Goal: Find specific page/section: Find specific page/section

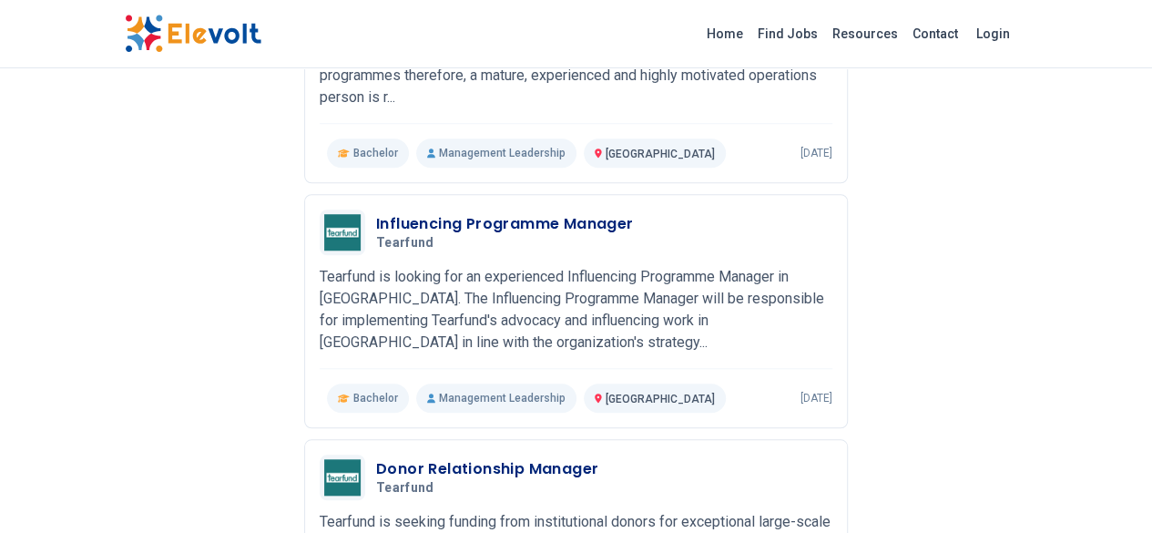
scroll to position [546, 0]
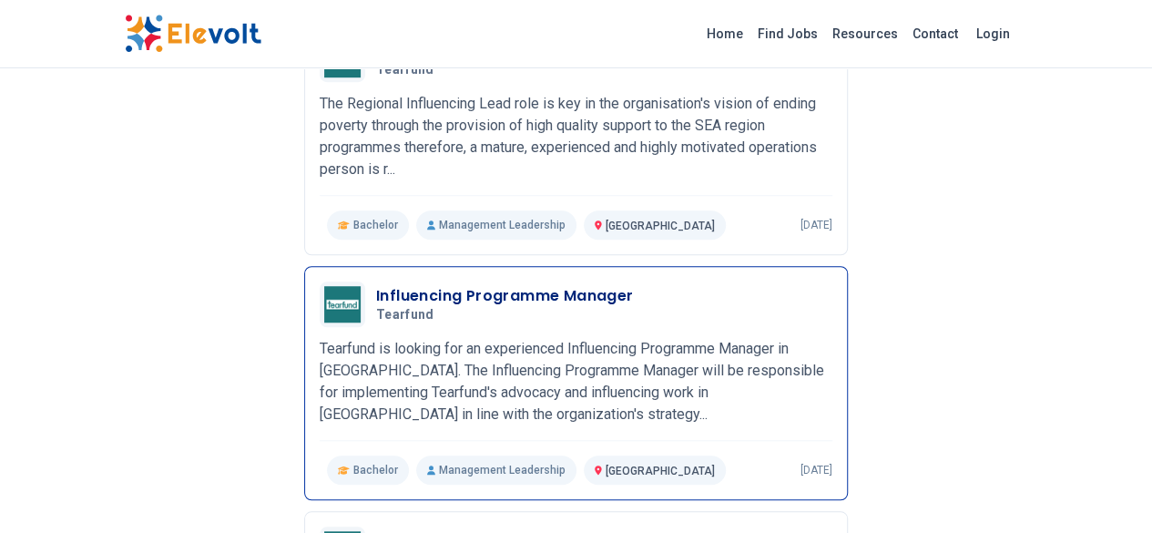
click at [401, 285] on h3 "Influencing Programme Manager" at bounding box center [505, 296] width 258 height 22
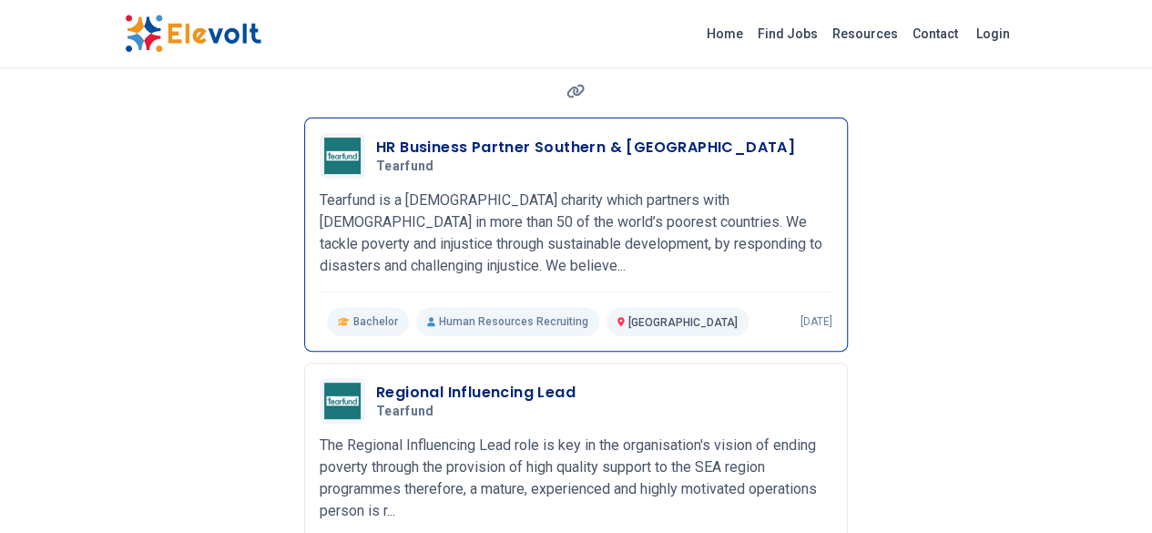
scroll to position [273, 0]
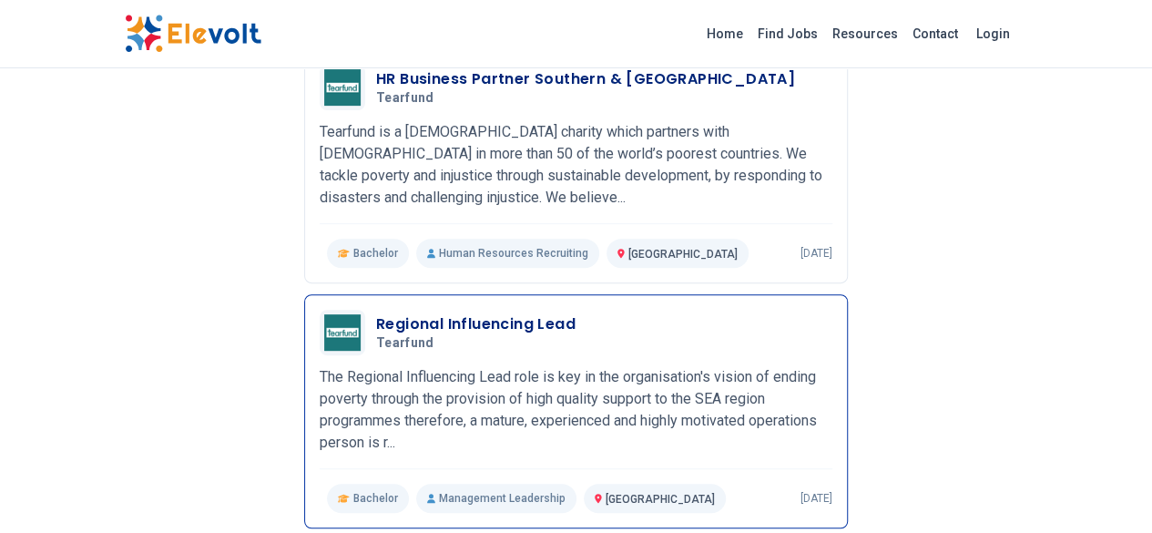
click at [454, 366] on p "The Regional Influencing Lead role is key in the organisation's vision of endin…" at bounding box center [576, 409] width 513 height 87
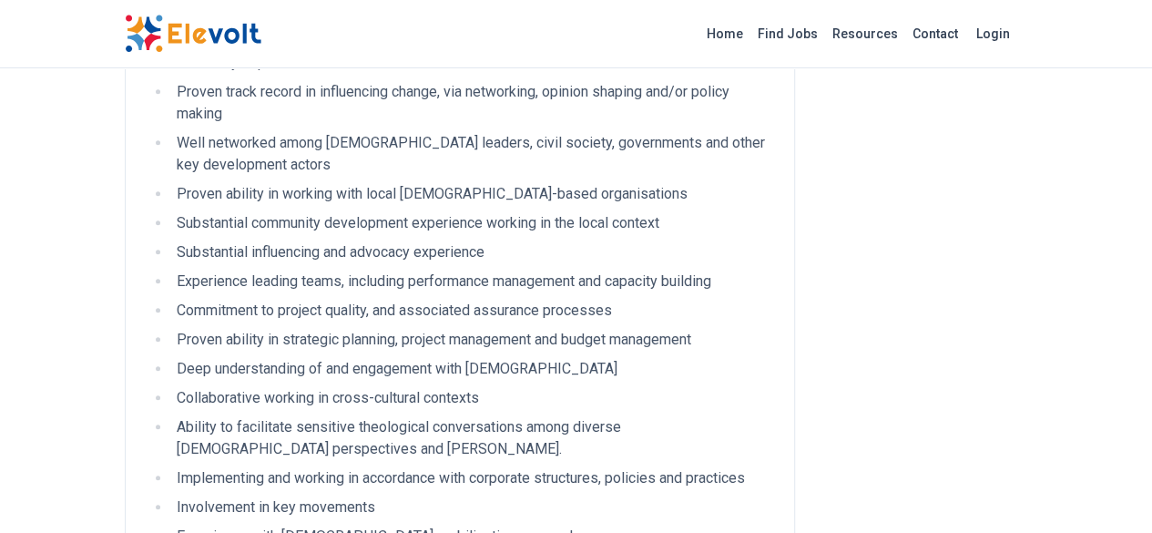
scroll to position [728, 0]
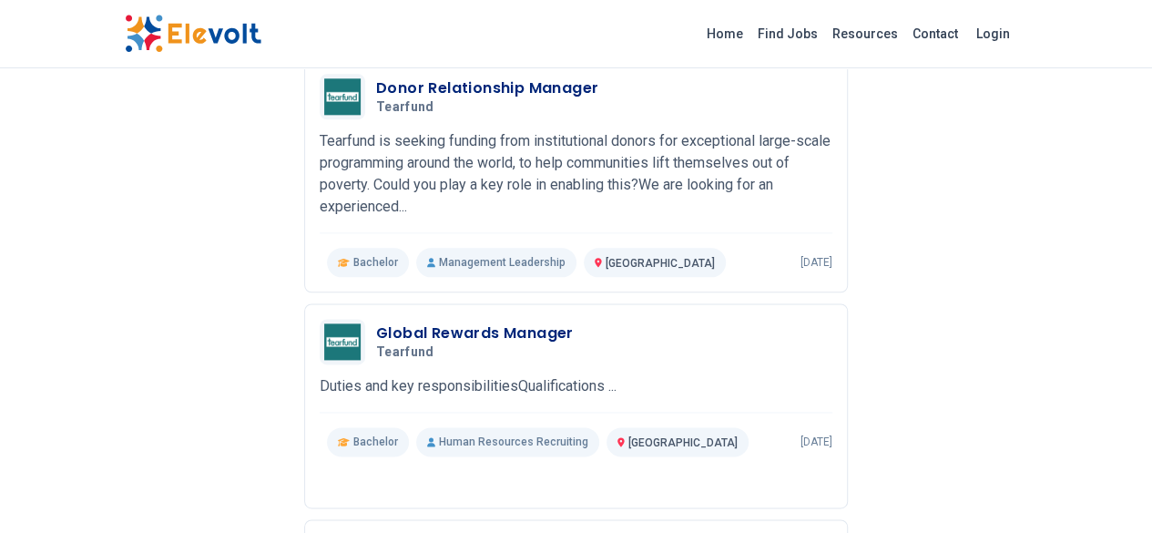
scroll to position [1102, 0]
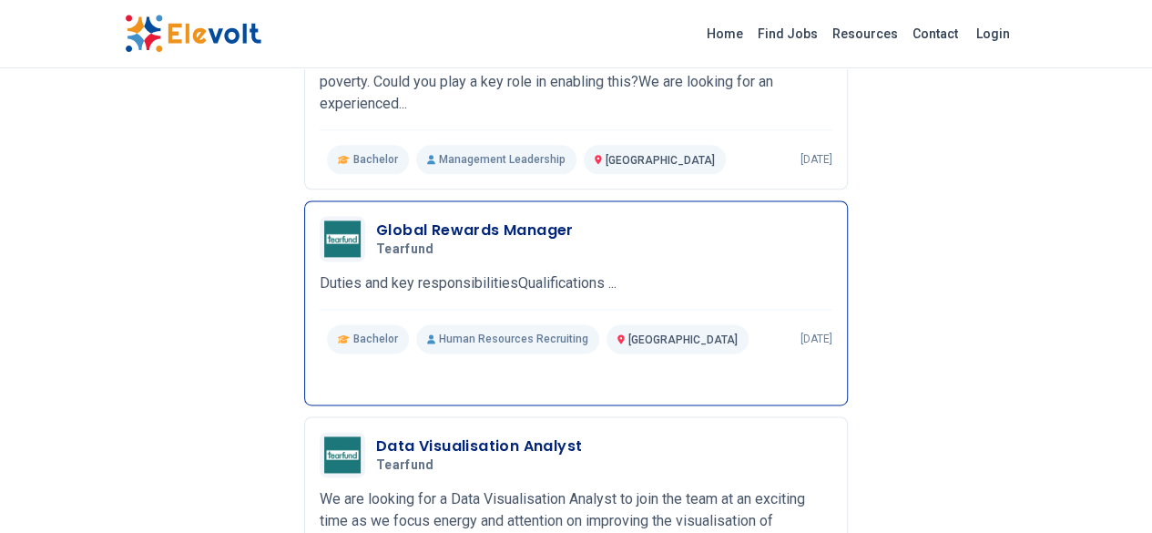
click at [376, 241] on h5 "Tearfund" at bounding box center [471, 249] width 190 height 16
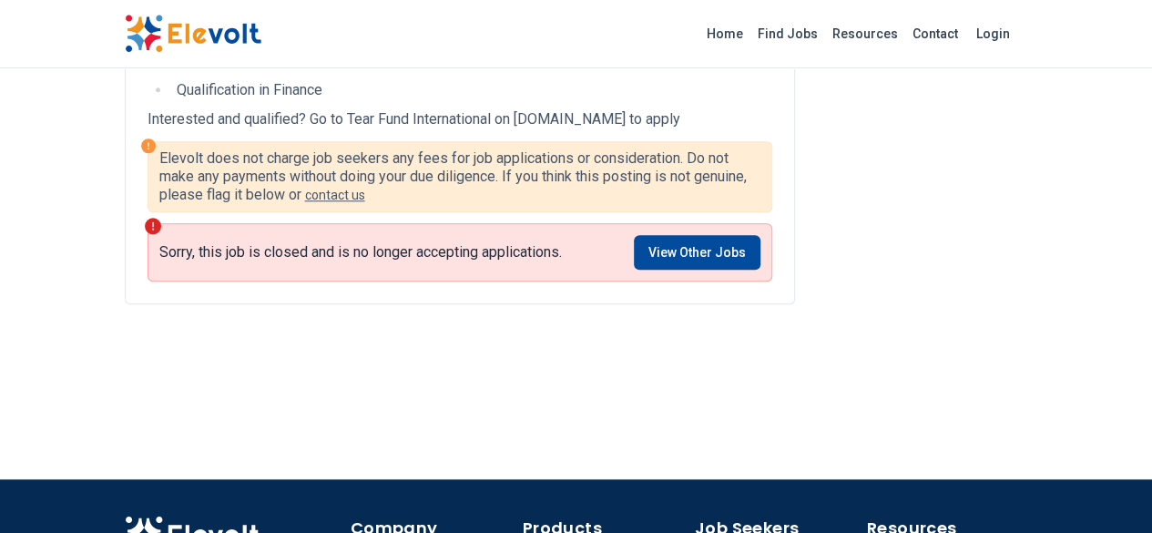
scroll to position [637, 0]
